Goal: Task Accomplishment & Management: Manage account settings

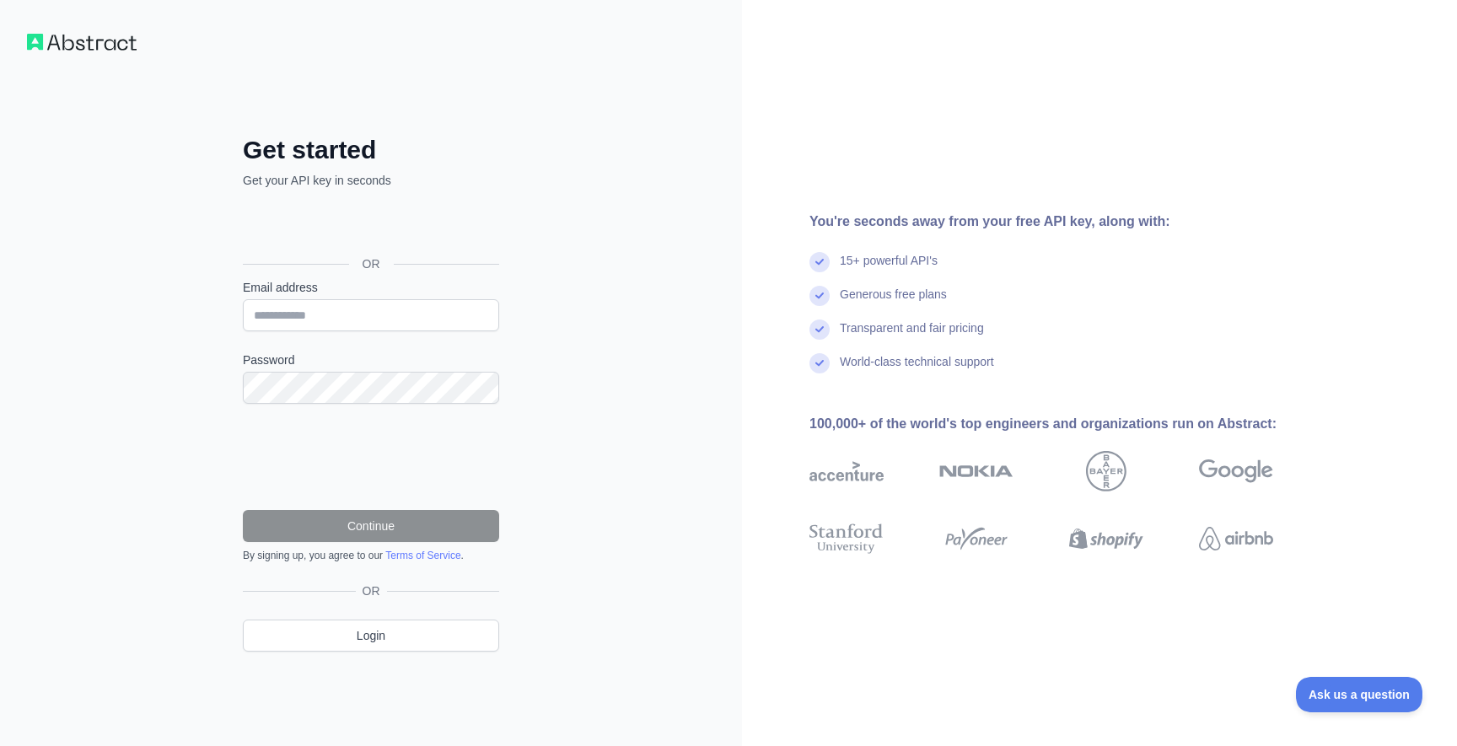
click at [53, 40] on img at bounding box center [82, 42] width 110 height 17
click at [29, 41] on img at bounding box center [82, 42] width 110 height 17
